Goal: Information Seeking & Learning: Learn about a topic

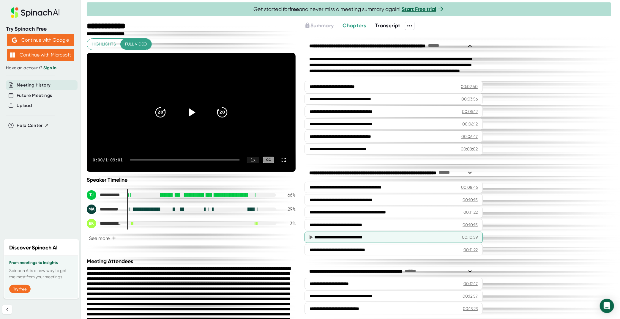
scroll to position [30, 0]
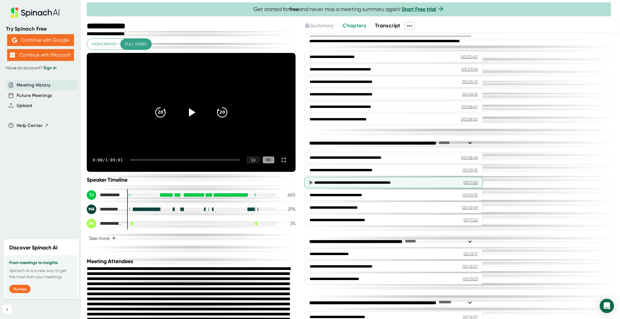
click at [332, 181] on div "**********" at bounding box center [384, 182] width 140 height 6
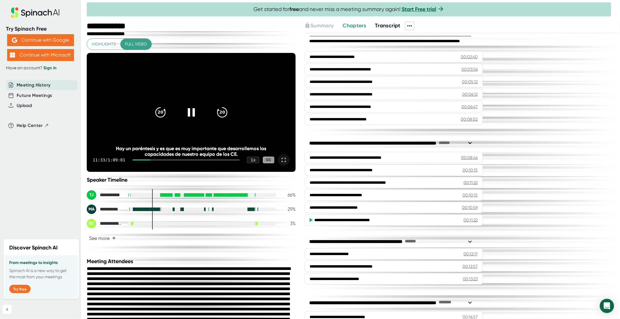
click at [280, 160] on icon at bounding box center [283, 159] width 7 height 7
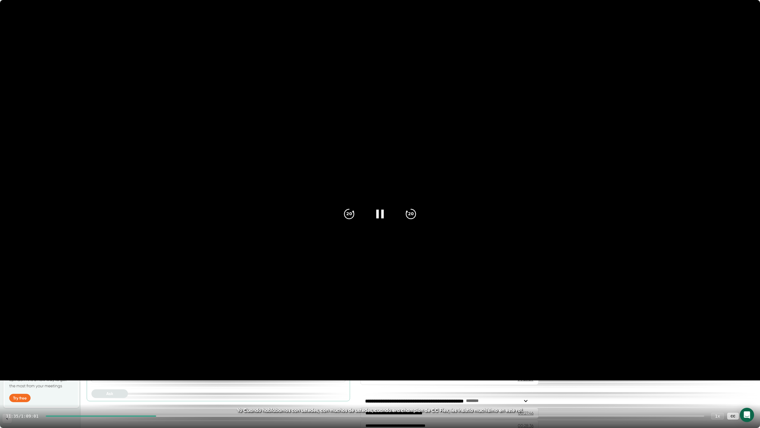
click at [380, 212] on icon at bounding box center [380, 213] width 15 height 15
click at [352, 311] on video at bounding box center [380, 190] width 760 height 380
click at [87, 318] on div at bounding box center [102, 415] width 112 height 1
click at [54, 318] on div at bounding box center [65, 415] width 44 height 1
click at [55, 318] on div at bounding box center [65, 415] width 44 height 1
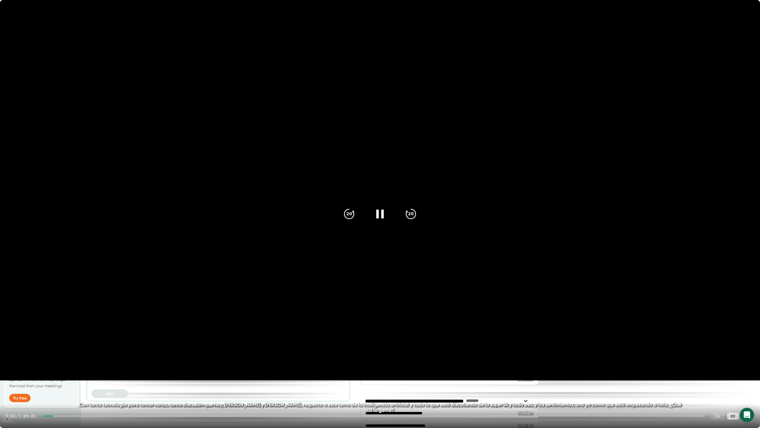
click at [59, 318] on div "1:02 / 1:09:01 1 x CC" at bounding box center [380, 416] width 760 height 24
click at [65, 318] on div at bounding box center [373, 415] width 661 height 1
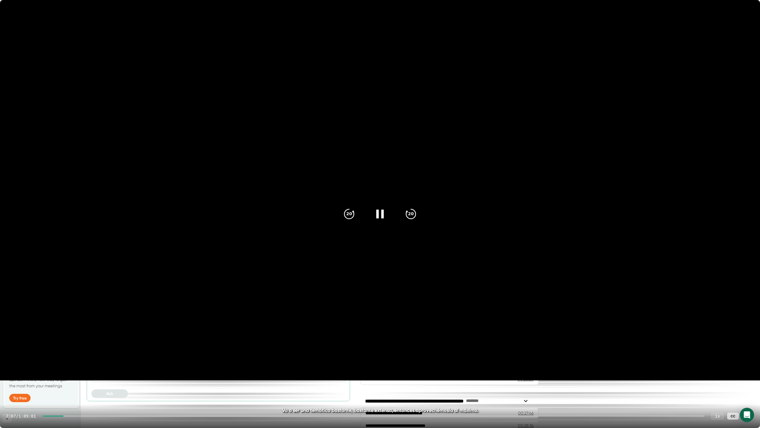
click at [75, 318] on div "2:07 / 1:09:01 1 x CC" at bounding box center [380, 416] width 760 height 24
click at [75, 318] on div at bounding box center [373, 415] width 661 height 1
click at [411, 212] on icon "20" at bounding box center [411, 213] width 15 height 15
click at [412, 212] on icon "20" at bounding box center [411, 213] width 15 height 15
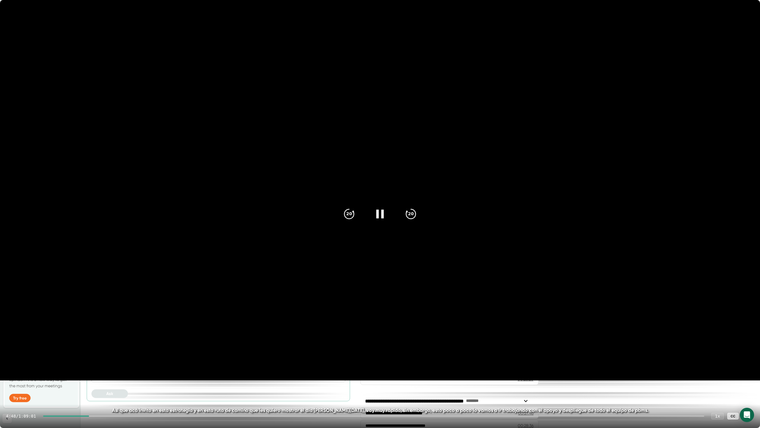
click at [169, 318] on div at bounding box center [373, 415] width 661 height 1
click at [310, 318] on div "13:04 / 1:09:01 1 x CC" at bounding box center [380, 416] width 760 height 24
click at [613, 223] on video at bounding box center [380, 190] width 760 height 380
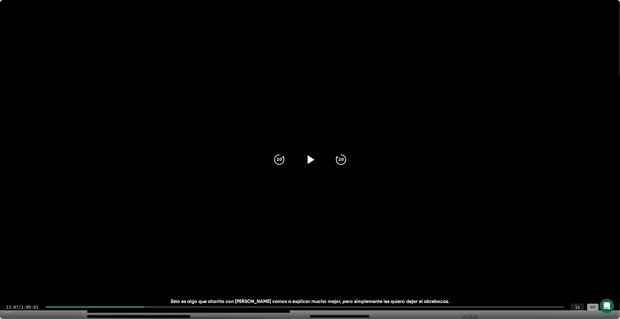
scroll to position [149, 0]
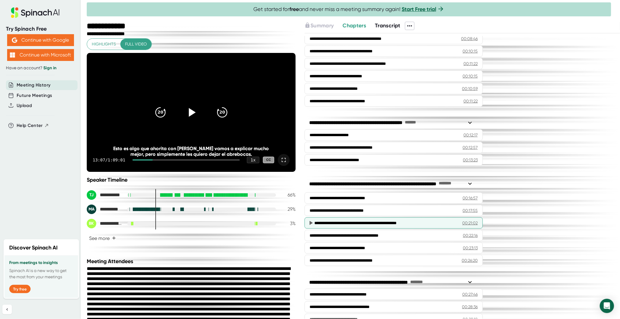
click at [375, 220] on div "**********" at bounding box center [383, 223] width 139 height 6
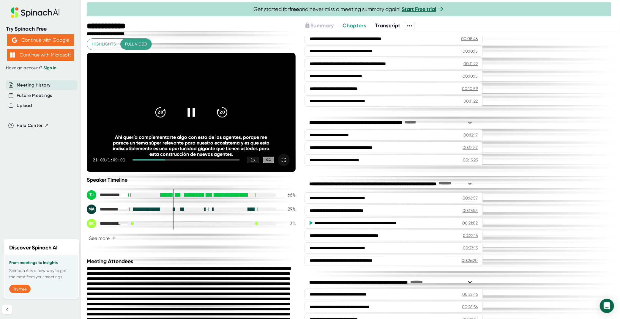
click at [281, 161] on icon at bounding box center [283, 159] width 7 height 7
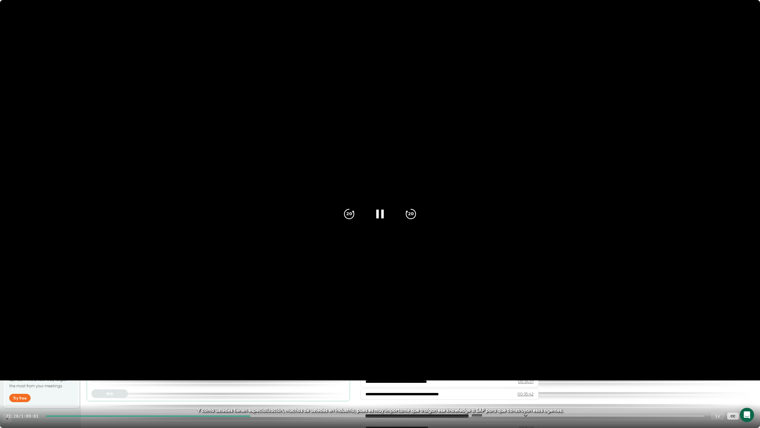
click at [275, 318] on div "21:28 / 1:09:01 1 x CC" at bounding box center [380, 416] width 760 height 24
click at [224, 318] on div at bounding box center [150, 415] width 209 height 1
click at [216, 318] on div at bounding box center [134, 415] width 177 height 1
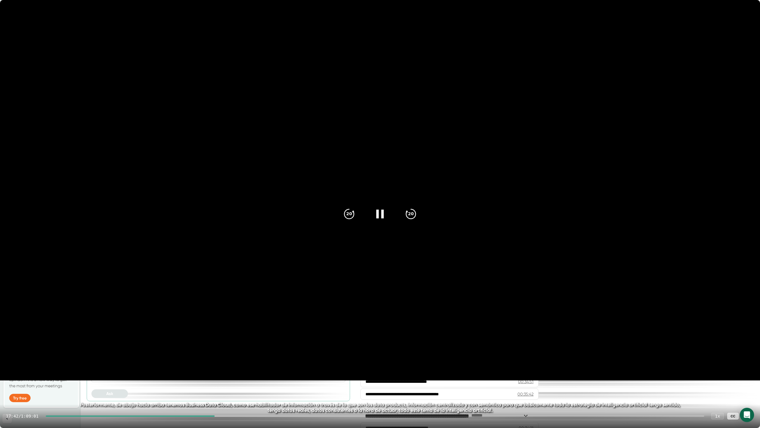
click at [209, 318] on div at bounding box center [130, 415] width 169 height 1
click at [413, 214] on icon "20" at bounding box center [411, 213] width 15 height 15
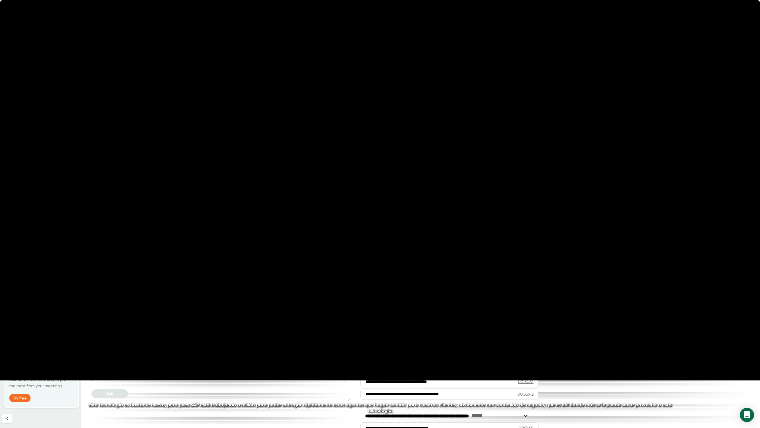
click at [413, 214] on icon "20" at bounding box center [411, 213] width 15 height 15
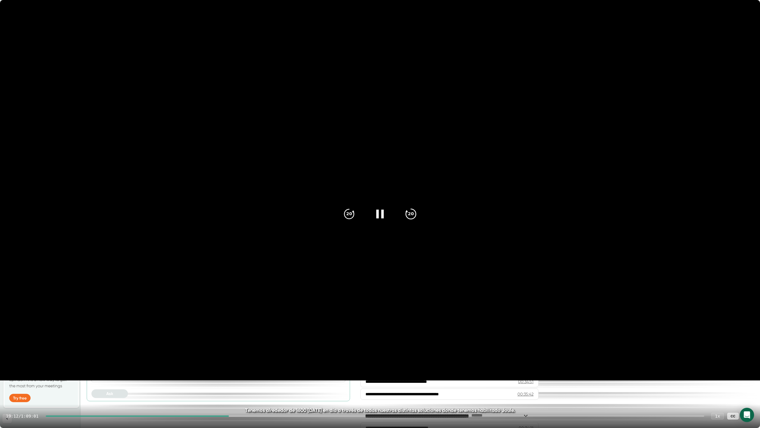
click at [410, 217] on icon "20" at bounding box center [411, 213] width 15 height 15
click at [409, 215] on icon "20" at bounding box center [411, 213] width 15 height 15
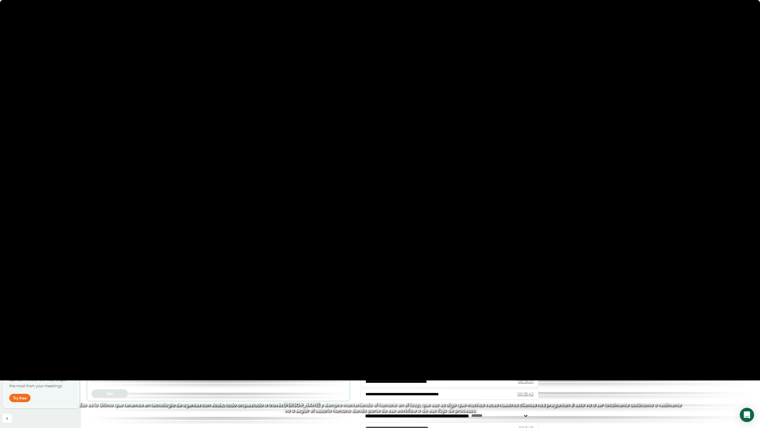
click at [409, 215] on icon "20" at bounding box center [411, 213] width 15 height 15
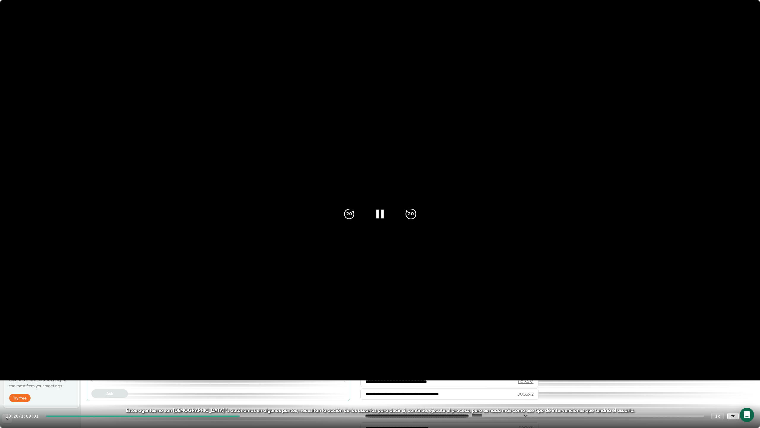
click at [409, 211] on icon "20" at bounding box center [411, 213] width 15 height 15
click at [410, 214] on icon "20" at bounding box center [411, 213] width 15 height 15
click at [580, 54] on video at bounding box center [380, 190] width 760 height 380
